Goal: Transaction & Acquisition: Purchase product/service

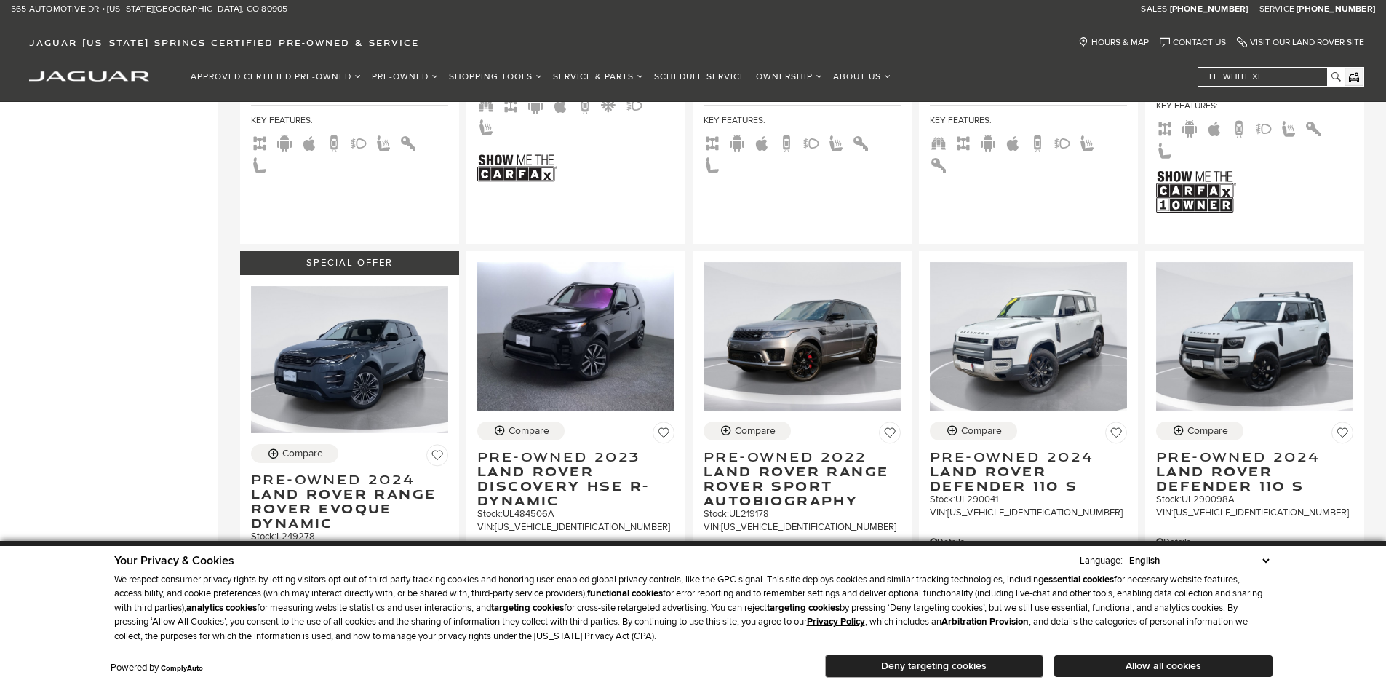
scroll to position [1383, 0]
click at [794, 464] on span "Land Rover Range Rover Sport Autobiography" at bounding box center [797, 486] width 186 height 44
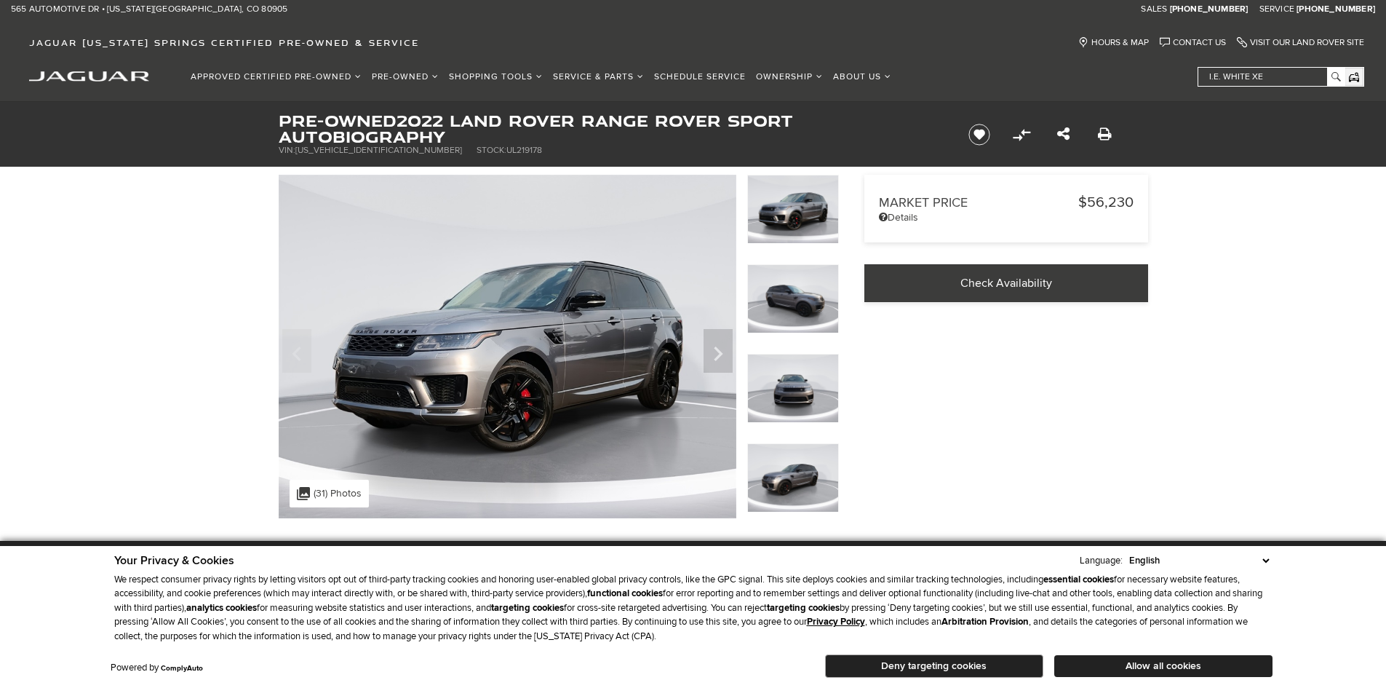
click at [715, 349] on icon "Next" at bounding box center [718, 353] width 9 height 15
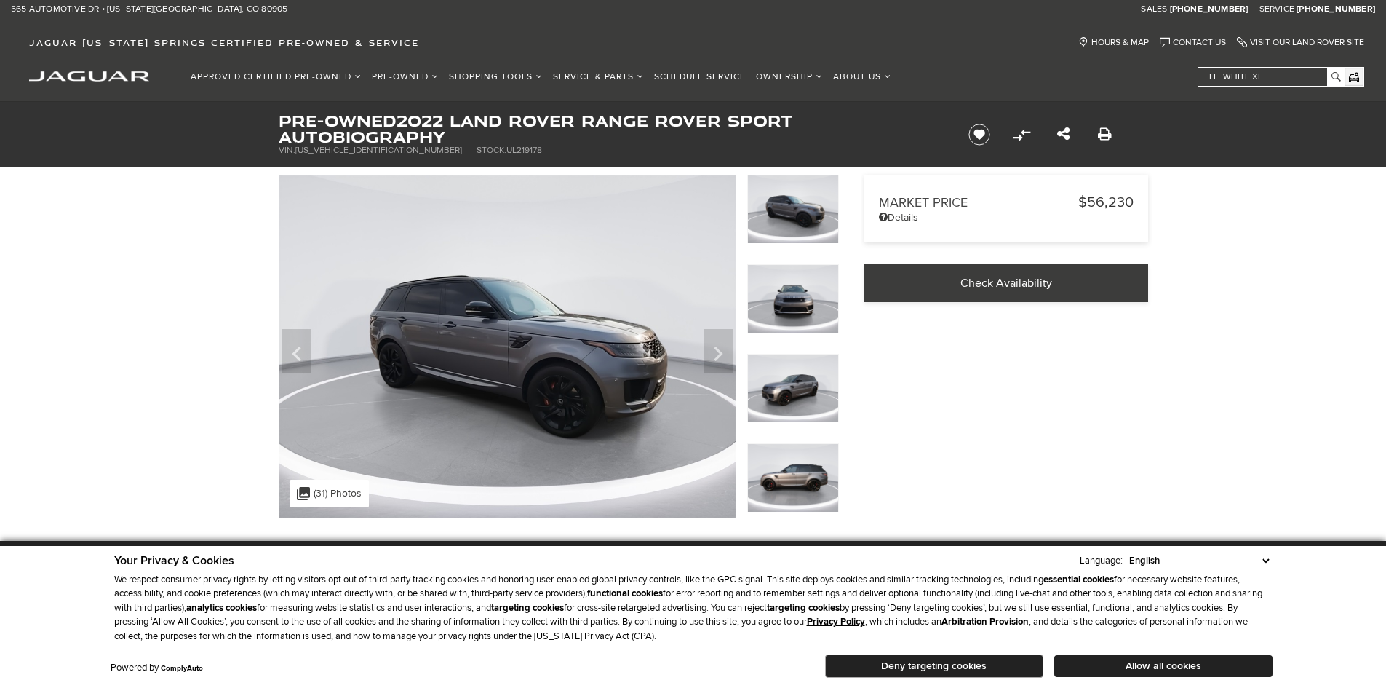
click at [715, 349] on icon "Next" at bounding box center [718, 353] width 29 height 35
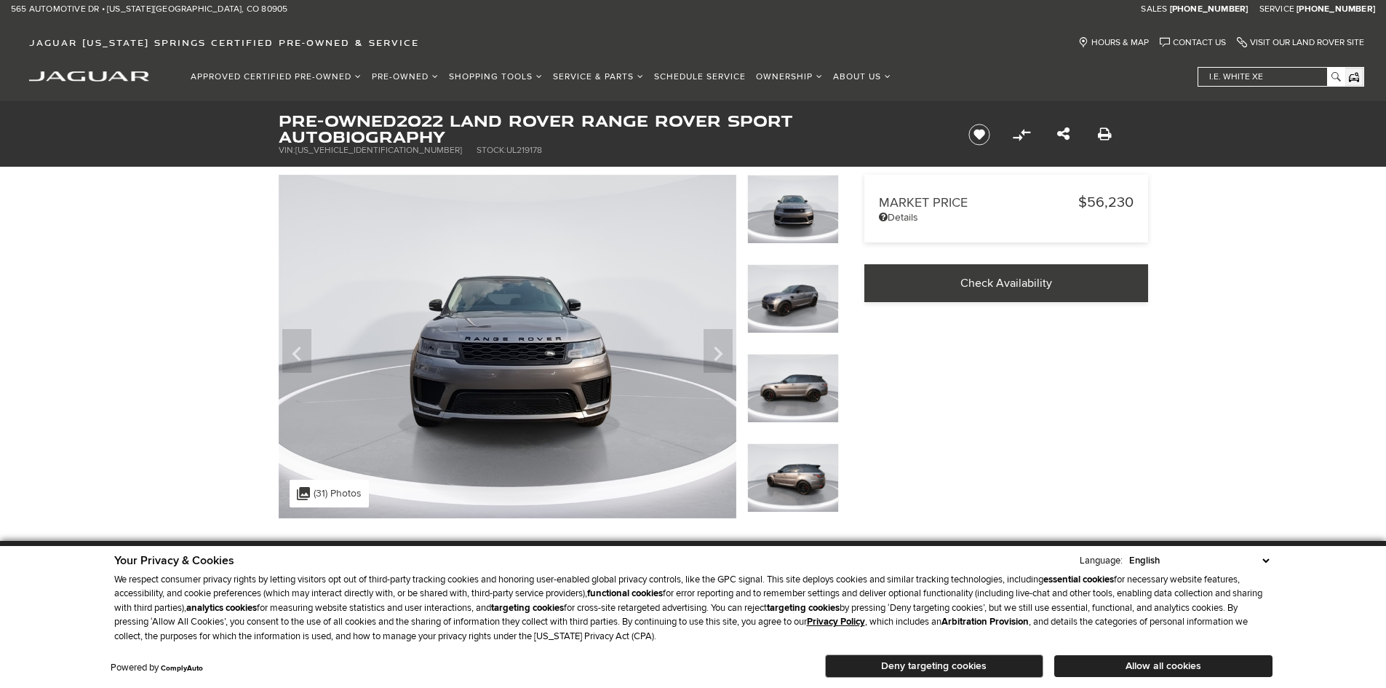
click at [715, 349] on icon "Next" at bounding box center [718, 353] width 29 height 35
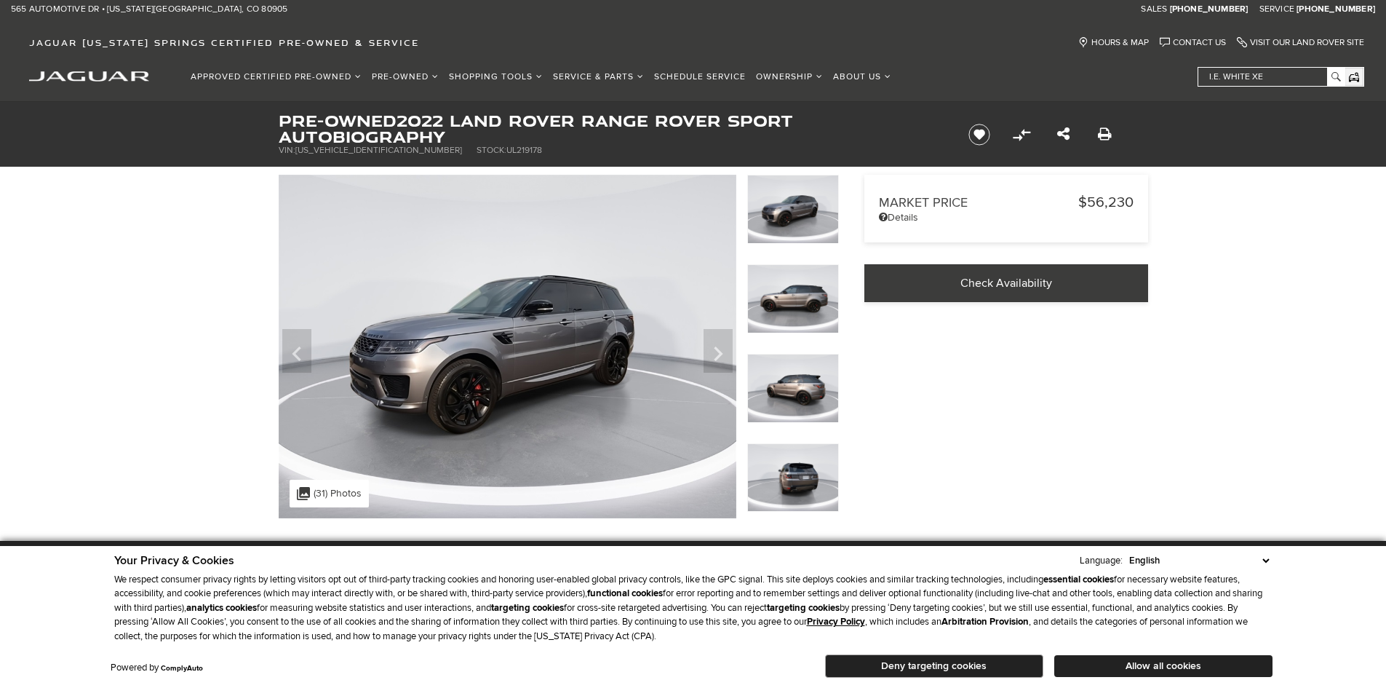
click at [715, 349] on icon "Next" at bounding box center [718, 353] width 29 height 35
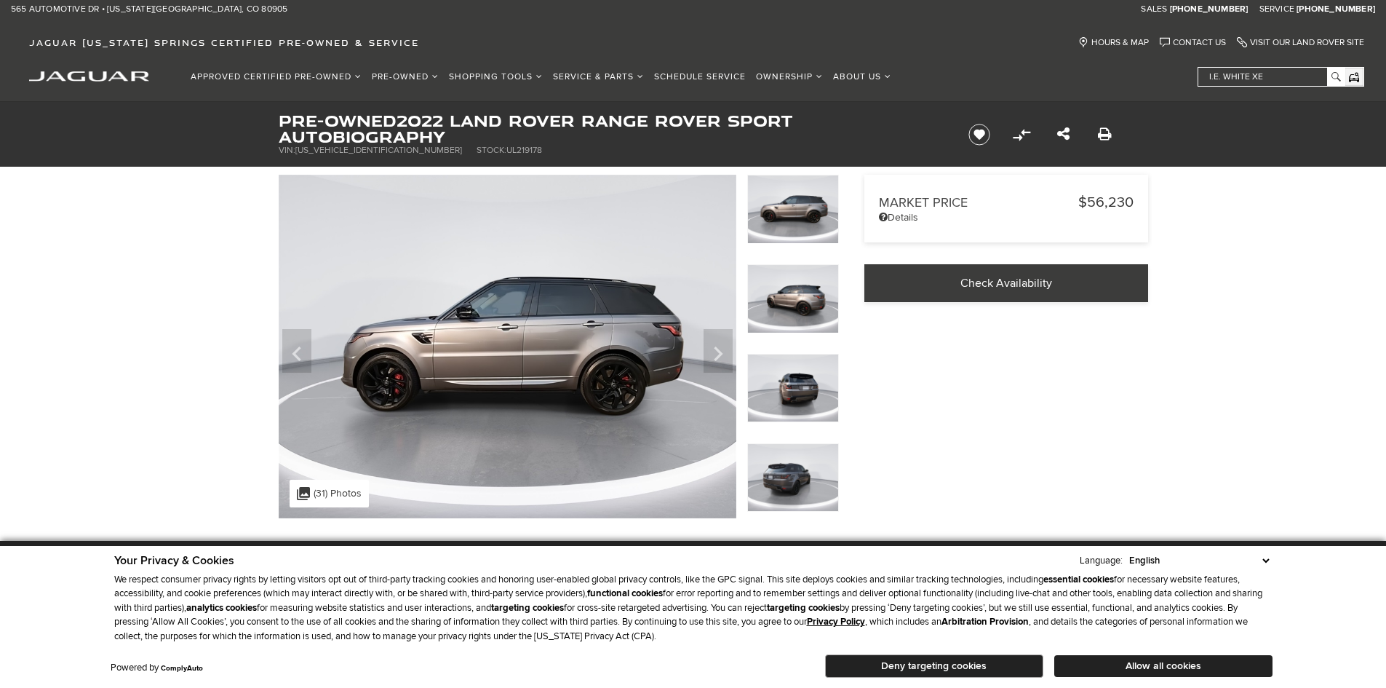
click at [715, 349] on icon "Next" at bounding box center [718, 353] width 29 height 35
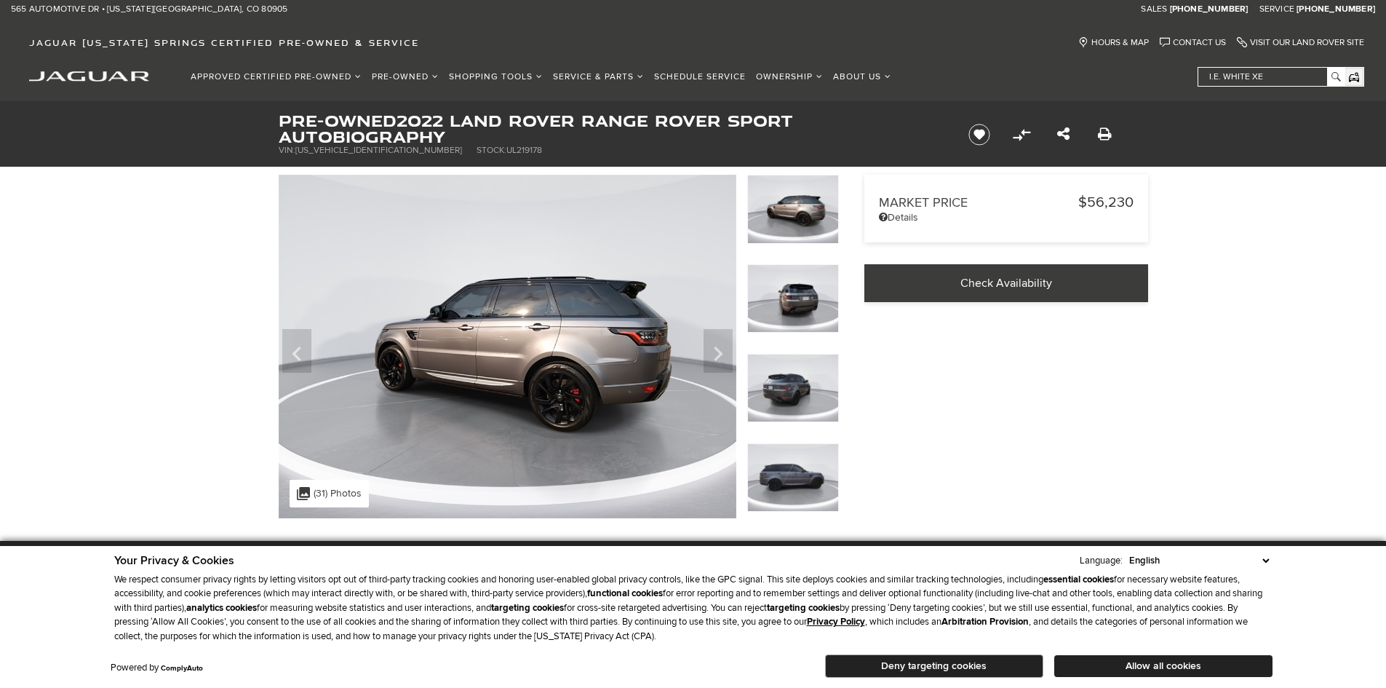
click at [715, 351] on icon "Next" at bounding box center [718, 353] width 29 height 35
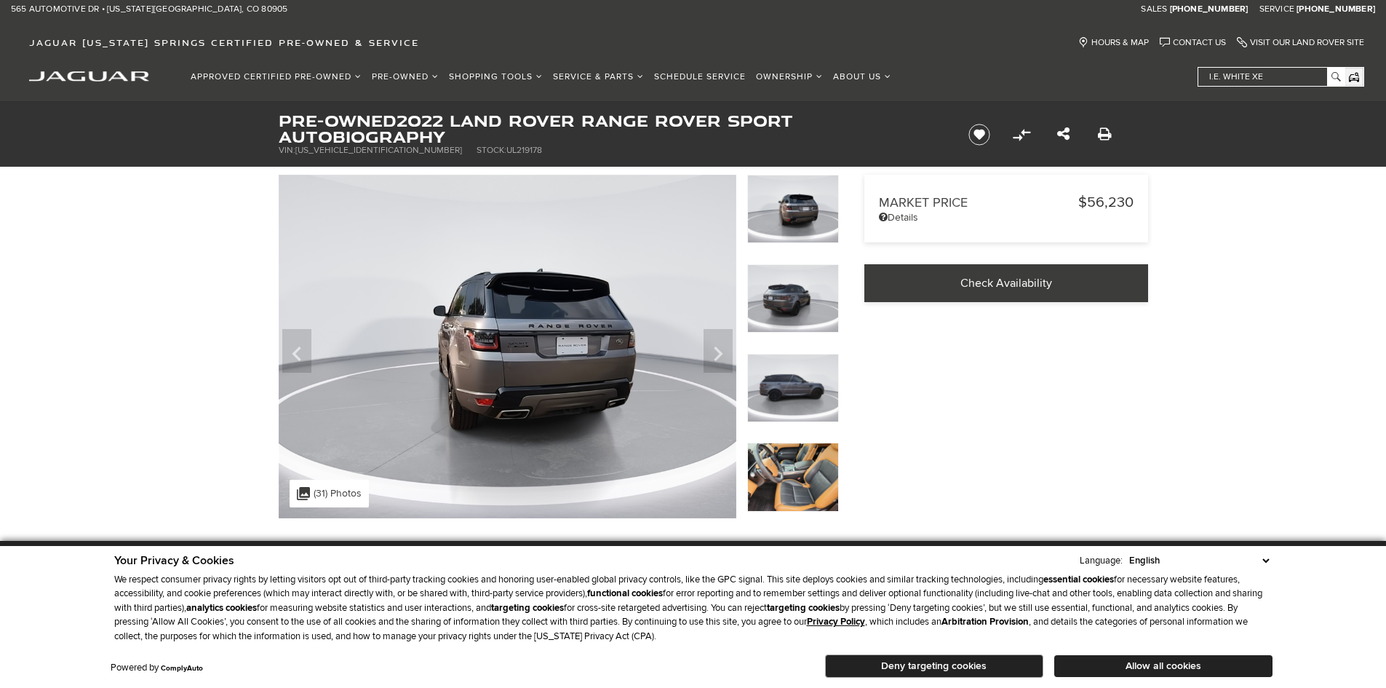
click at [715, 351] on icon "Next" at bounding box center [718, 353] width 29 height 35
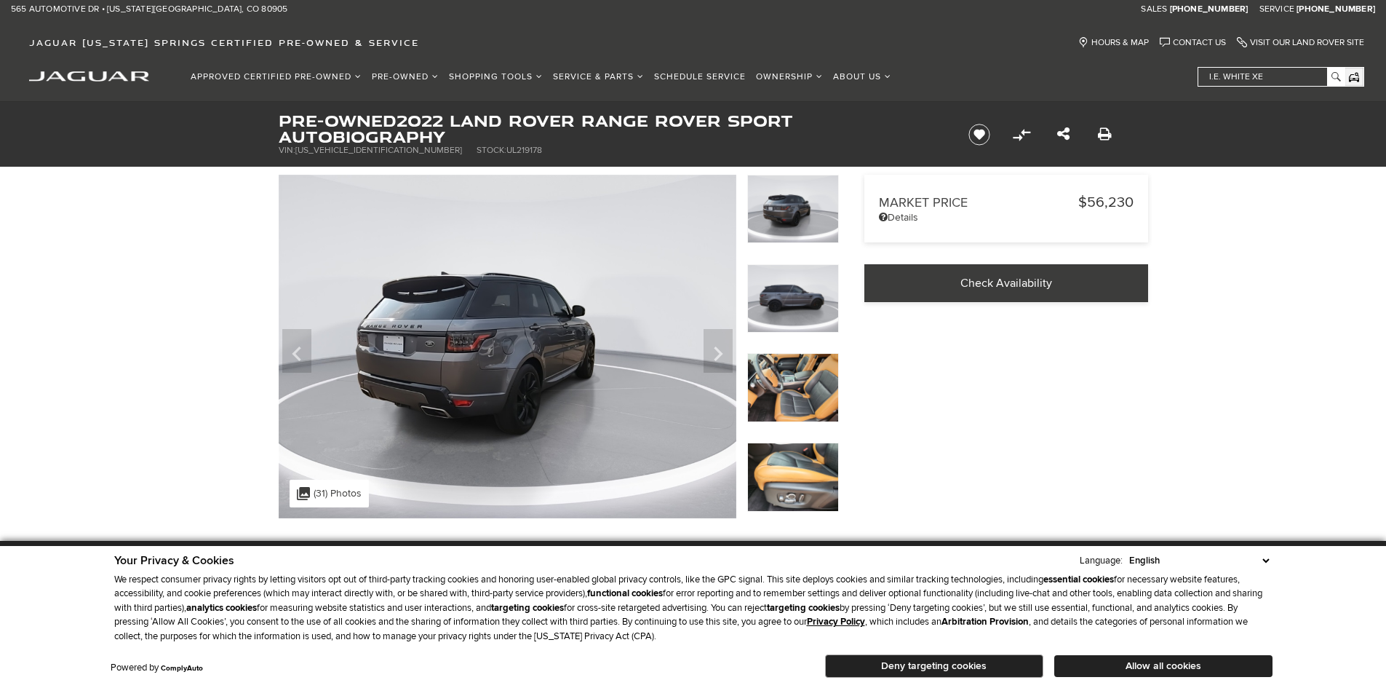
click at [715, 351] on icon "Next" at bounding box center [718, 353] width 29 height 35
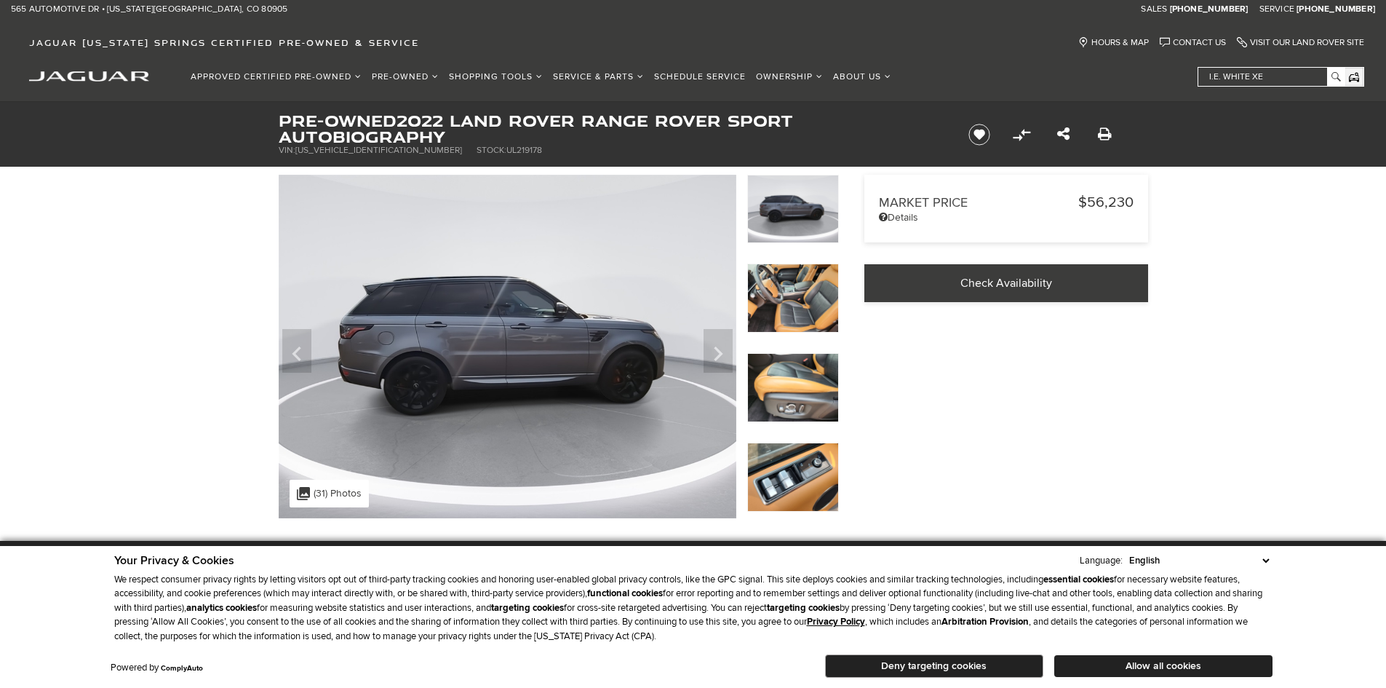
click at [716, 354] on icon "Next" at bounding box center [718, 353] width 29 height 35
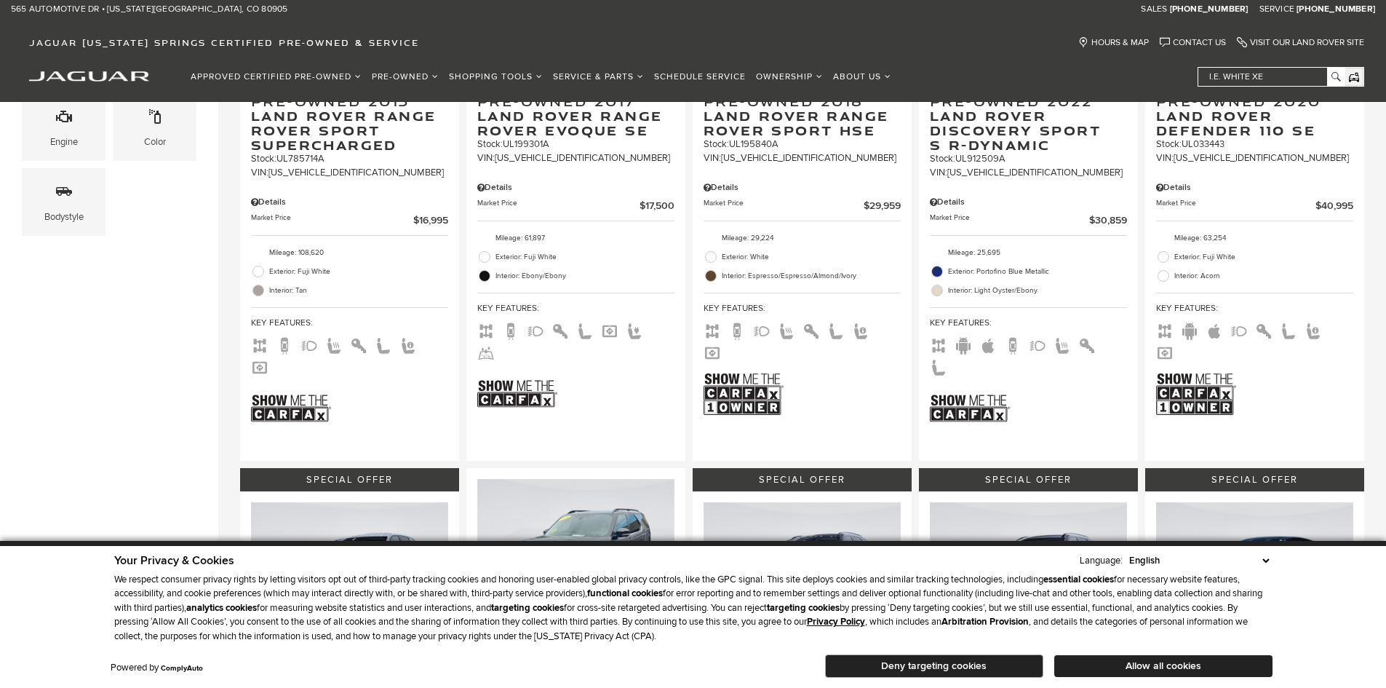
scroll to position [582, 0]
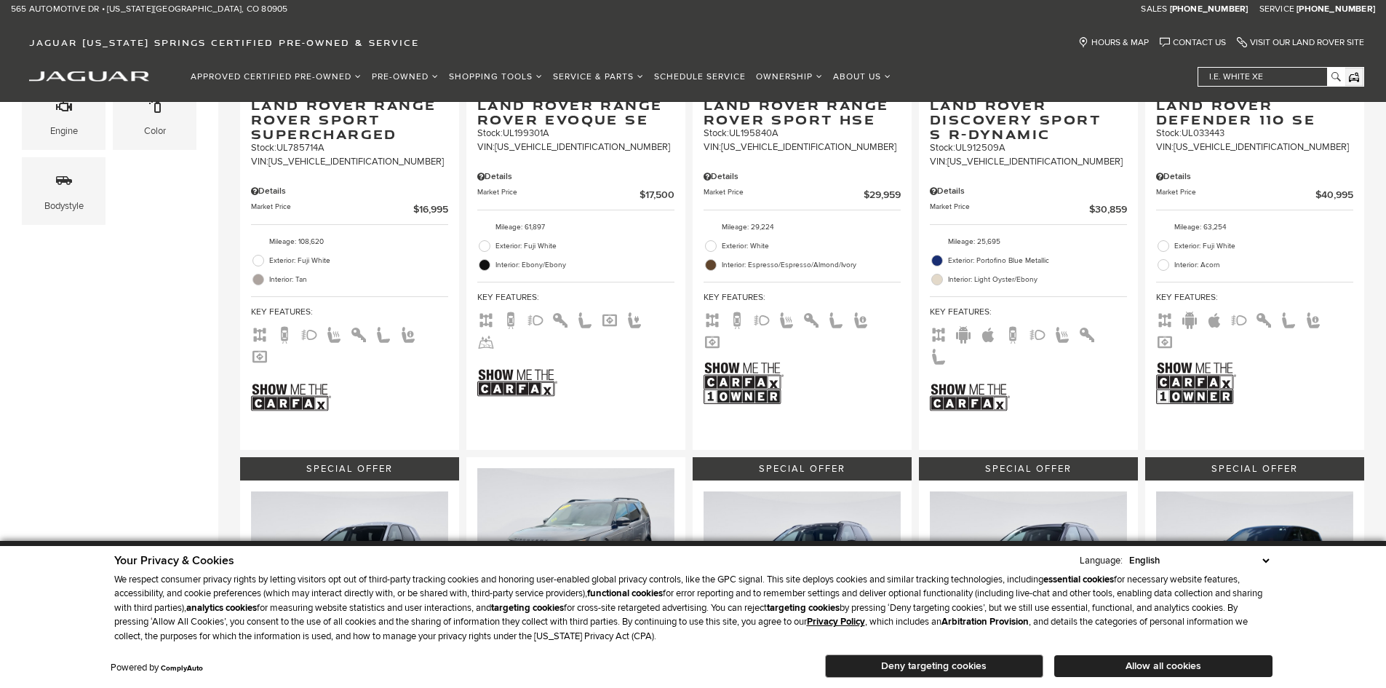
click at [990, 667] on button "Deny targeting cookies" at bounding box center [934, 665] width 218 height 23
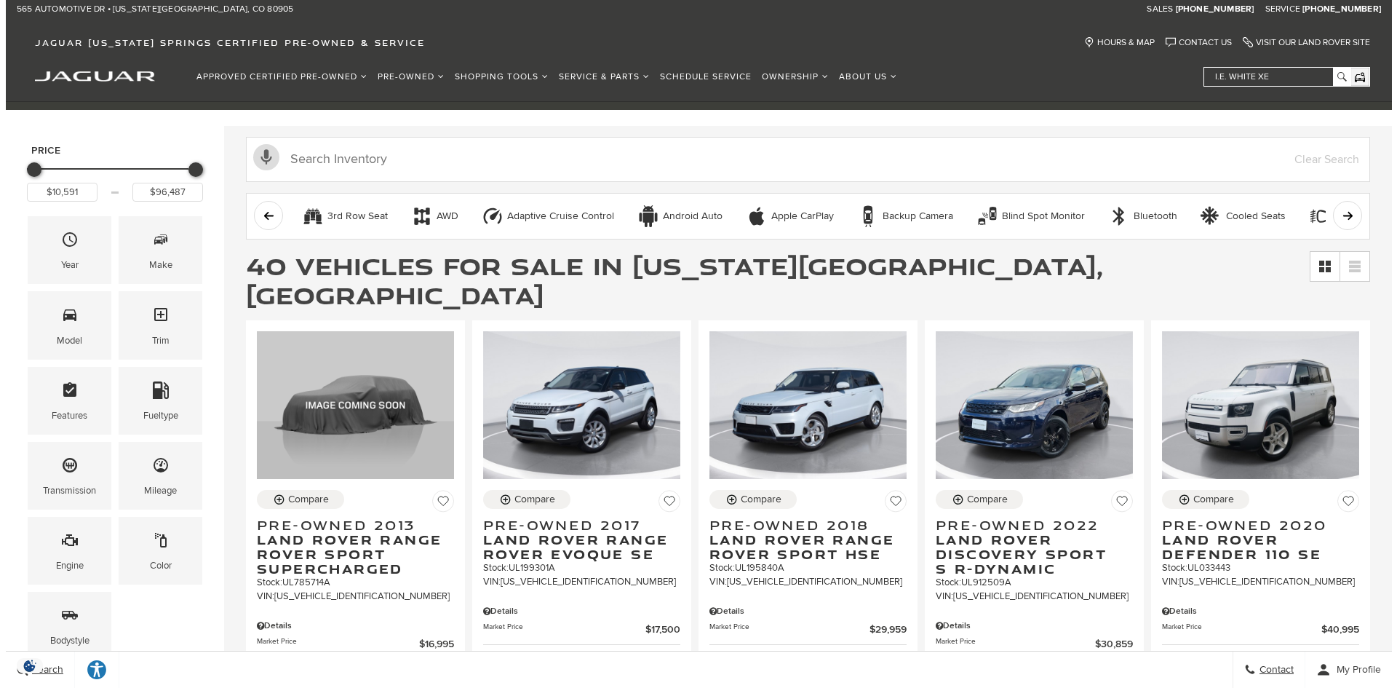
scroll to position [218, 0]
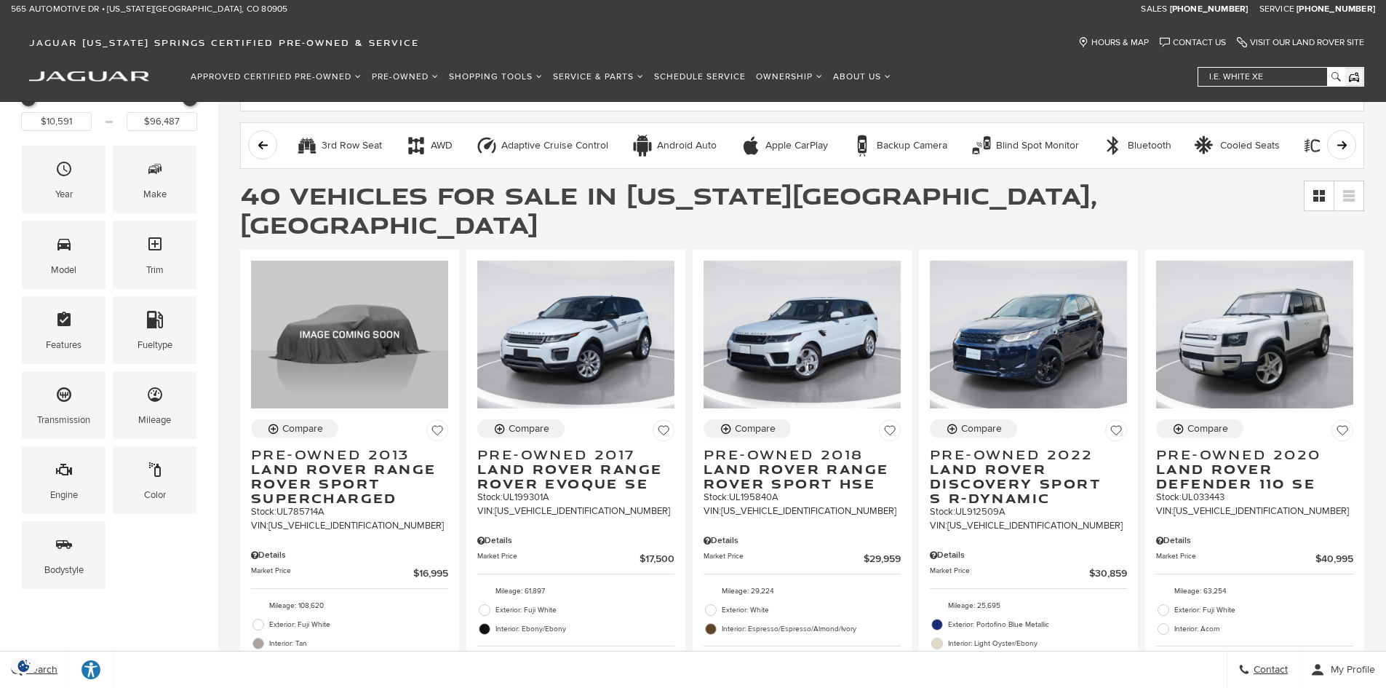
click at [73, 259] on div "Model" at bounding box center [64, 254] width 84 height 68
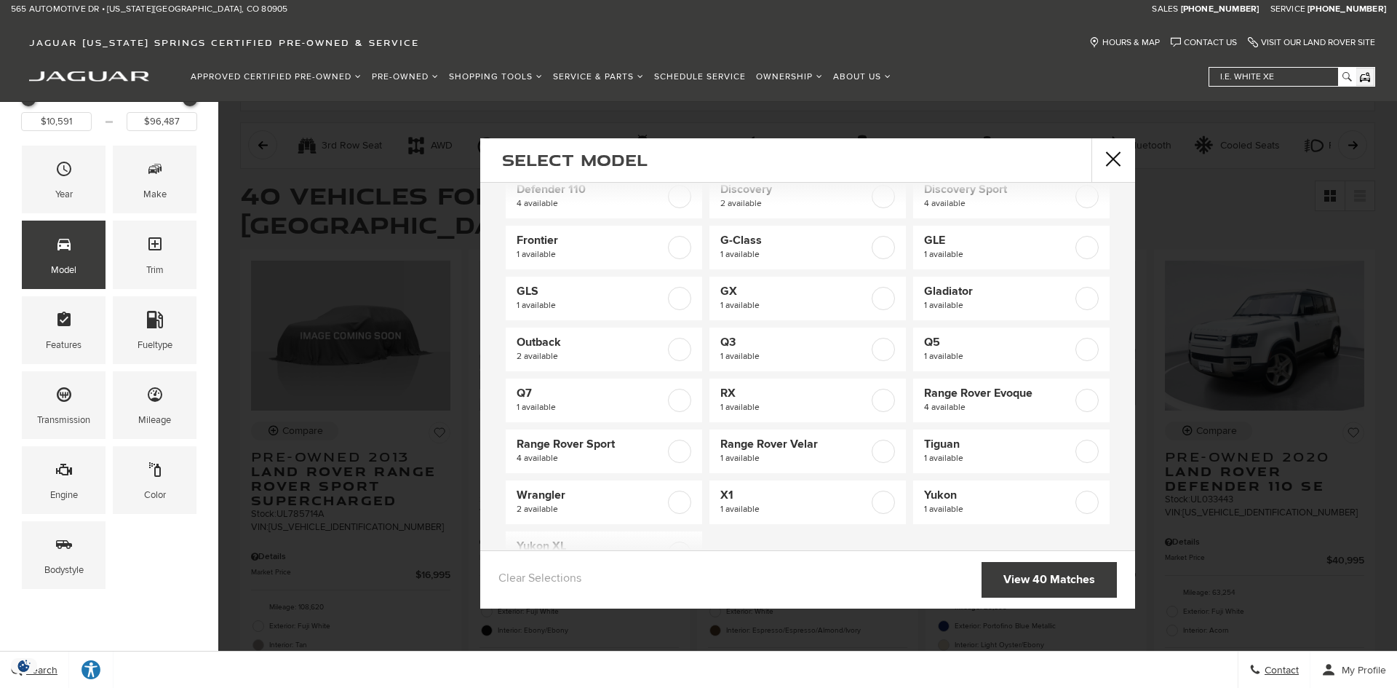
scroll to position [135, 0]
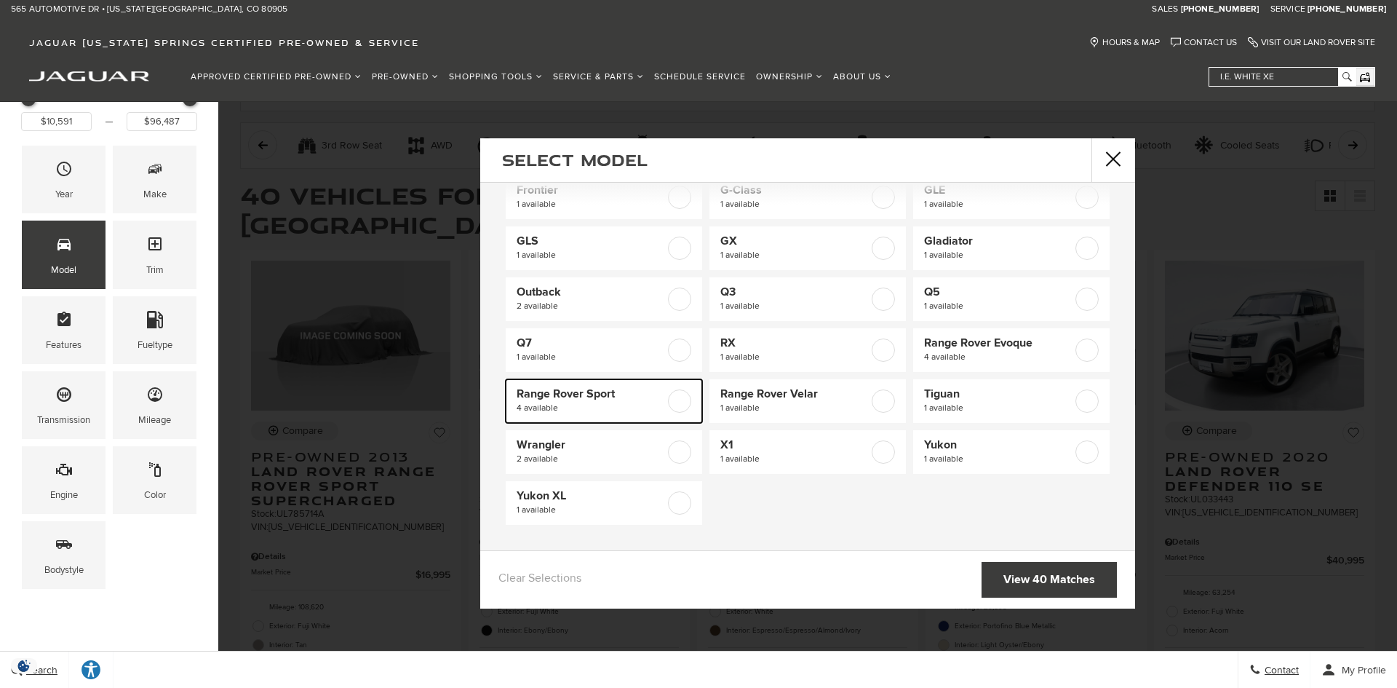
click at [671, 401] on label at bounding box center [679, 400] width 23 height 23
type input "$16,995"
checkbox input "true"
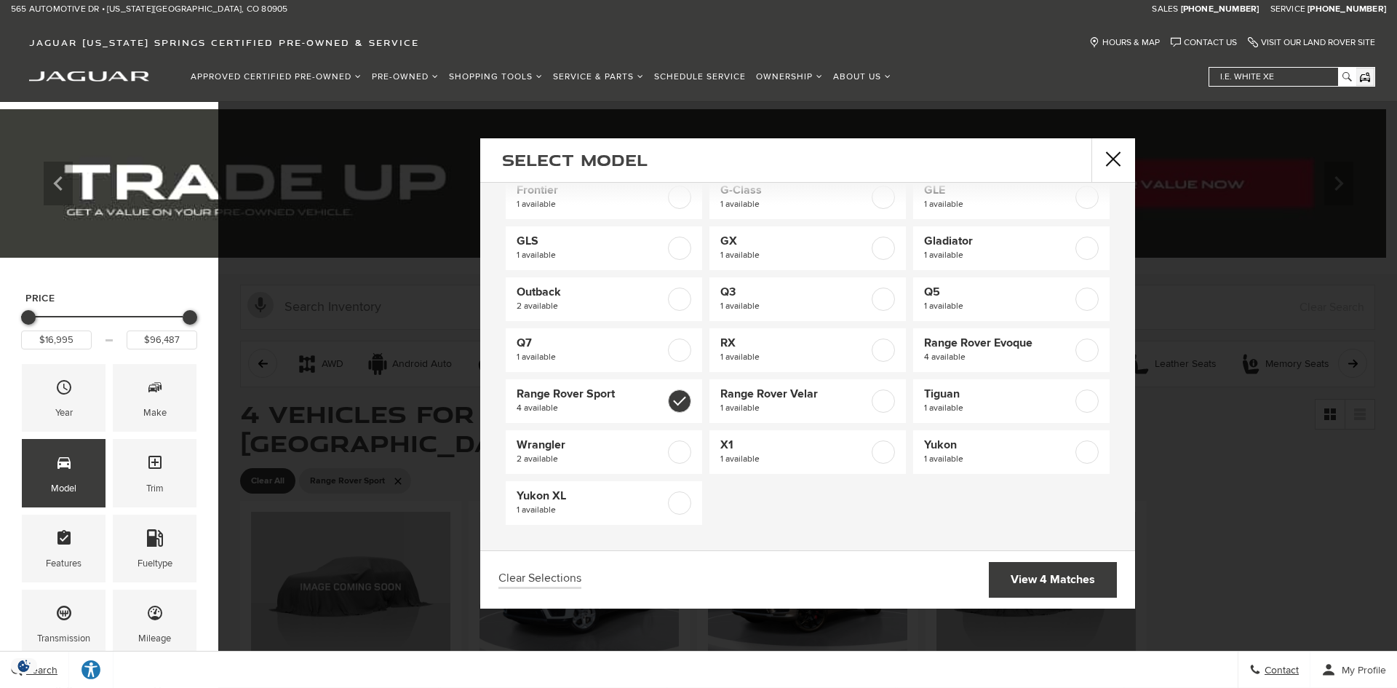
click at [157, 474] on span "Trim" at bounding box center [154, 465] width 17 height 30
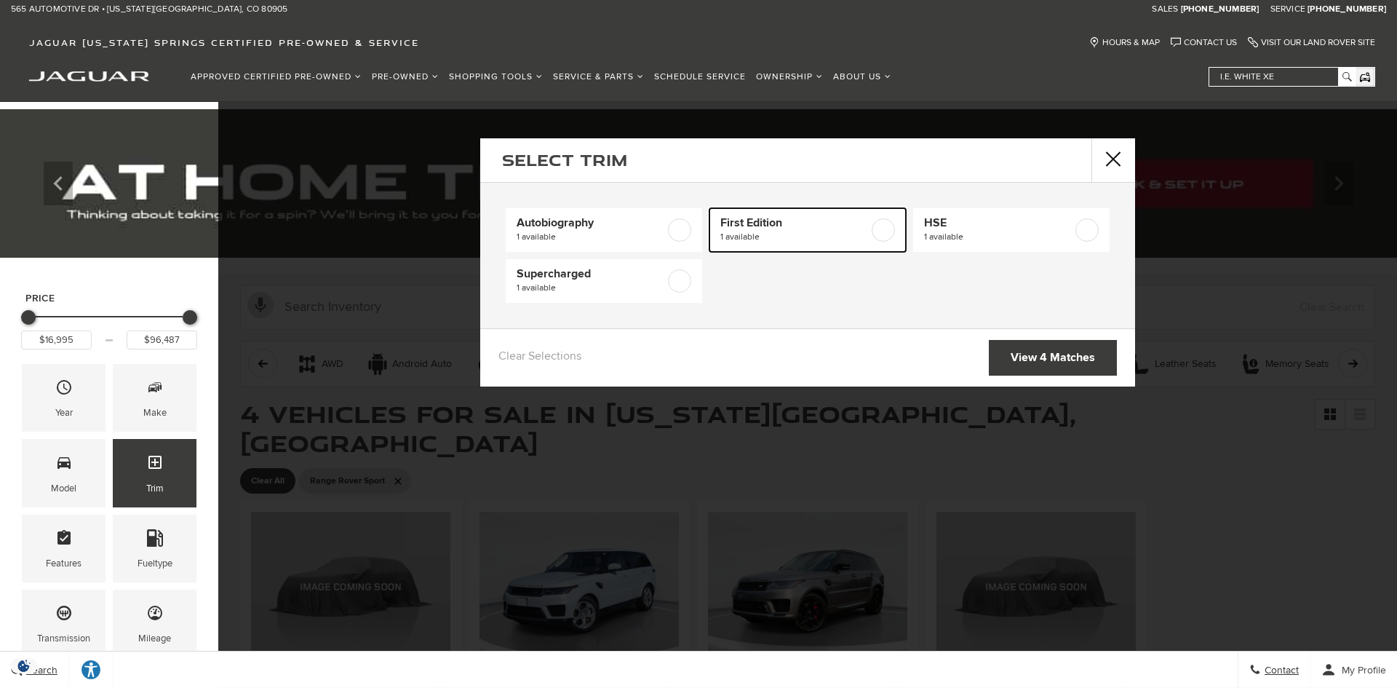
click at [878, 232] on label at bounding box center [883, 229] width 23 height 23
type input "$96,487"
checkbox input "true"
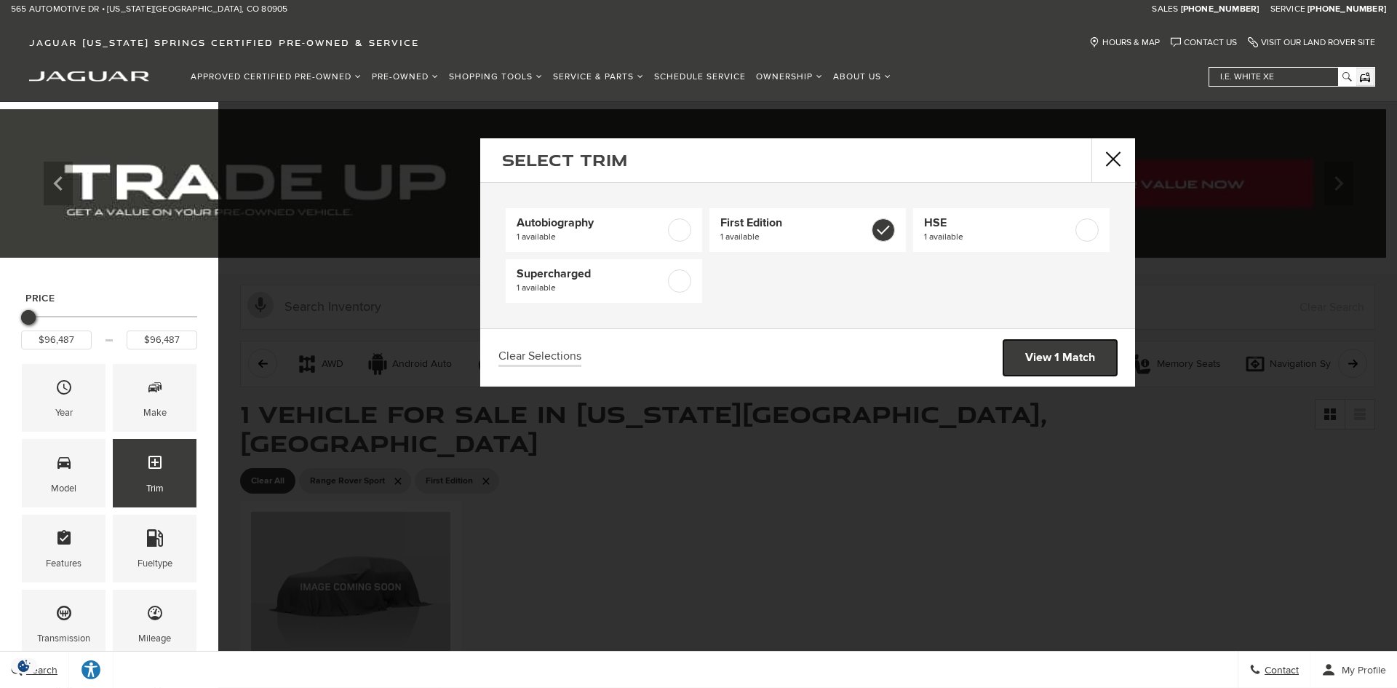
click at [1042, 359] on link "View 1 Match" at bounding box center [1060, 358] width 114 height 36
